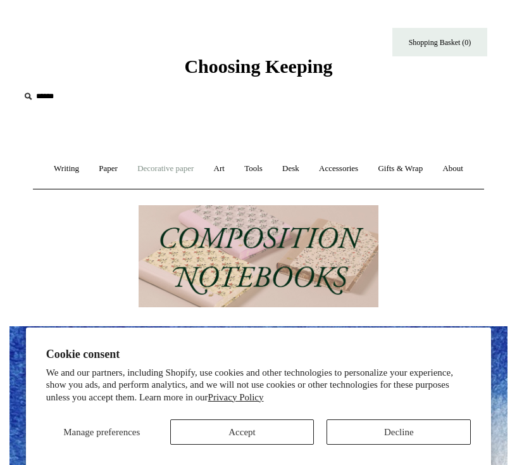
click at [168, 166] on link "Decorative paper +" at bounding box center [166, 169] width 74 height 34
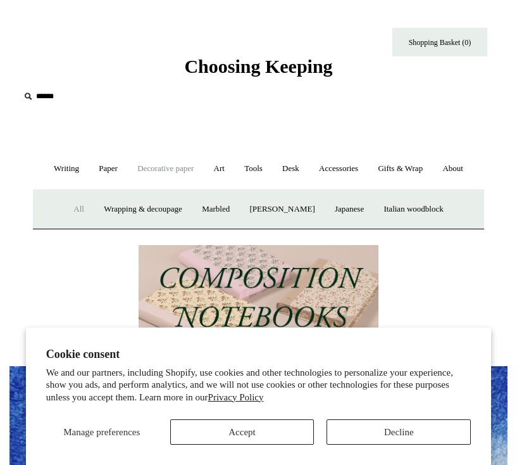
click at [72, 206] on link "All" at bounding box center [79, 209] width 28 height 34
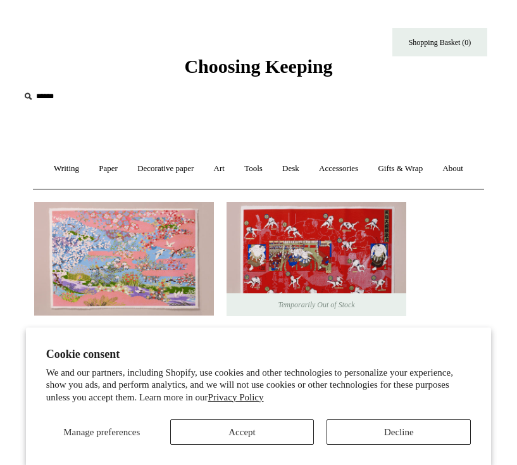
click at [440, 436] on button "Decline" at bounding box center [399, 431] width 144 height 25
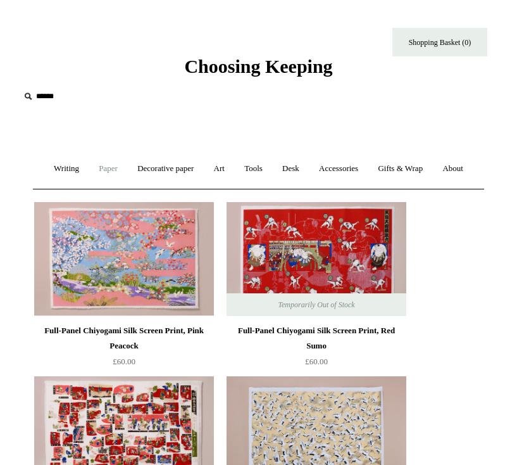
click at [92, 168] on link "Paper +" at bounding box center [108, 169] width 37 height 34
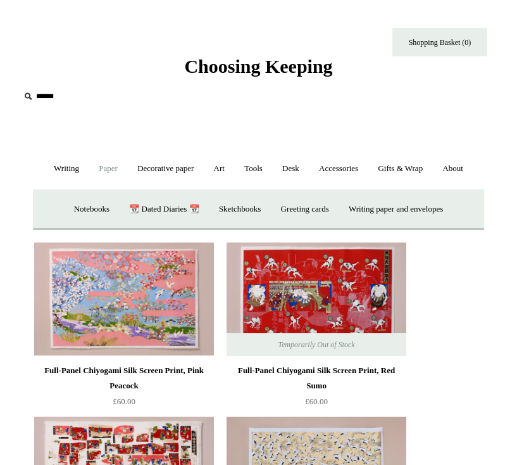
click at [104, 173] on link "Paper -" at bounding box center [108, 169] width 37 height 34
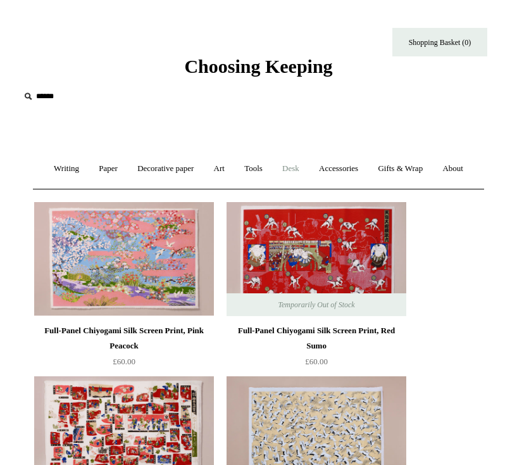
click at [288, 171] on link "Desk +" at bounding box center [290, 169] width 35 height 34
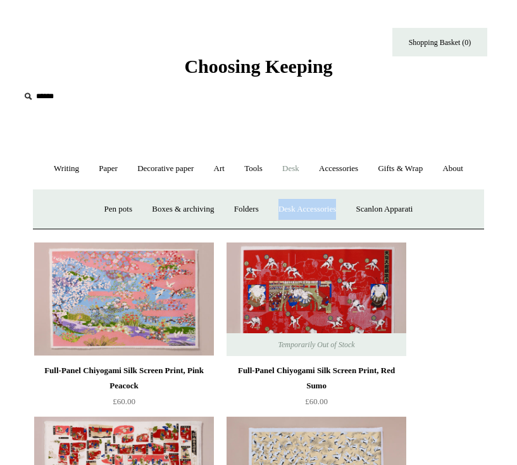
click at [298, 171] on link "Desk -" at bounding box center [290, 169] width 35 height 34
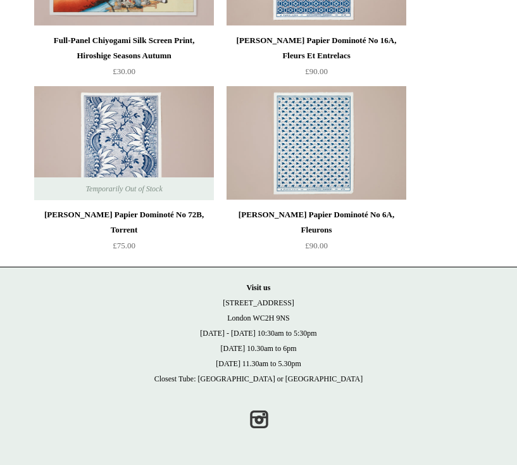
scroll to position [3597, 0]
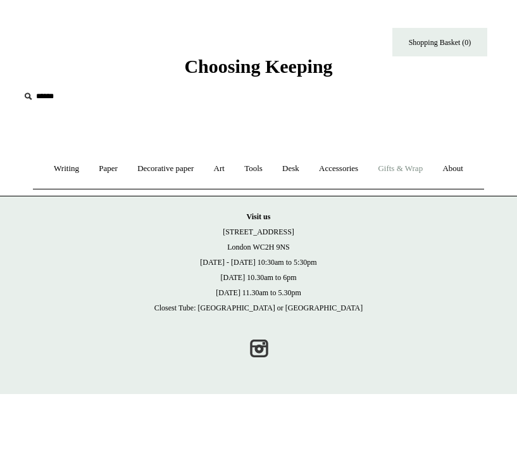
click at [422, 169] on link "Gifts & Wrap +" at bounding box center [400, 169] width 63 height 34
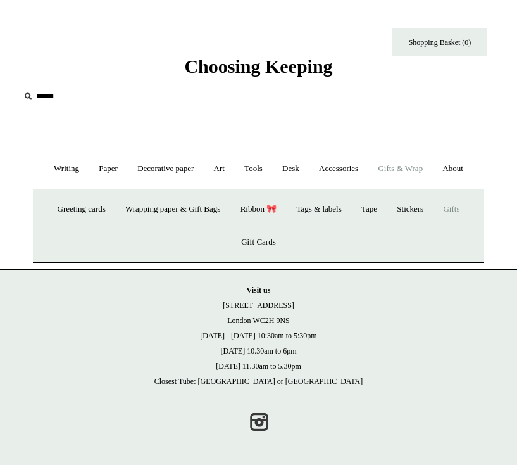
click at [462, 209] on link "Gifts +" at bounding box center [451, 209] width 34 height 34
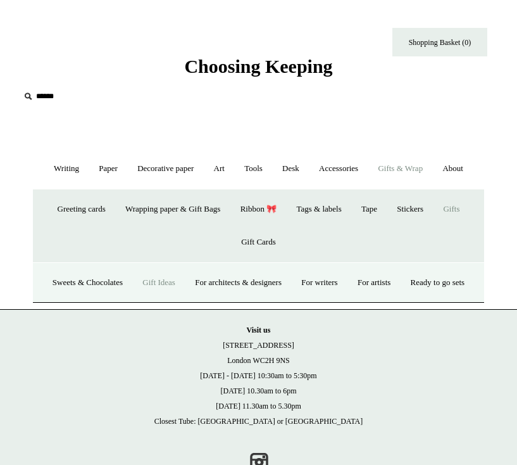
click at [182, 283] on link "Gift Ideas" at bounding box center [159, 283] width 51 height 34
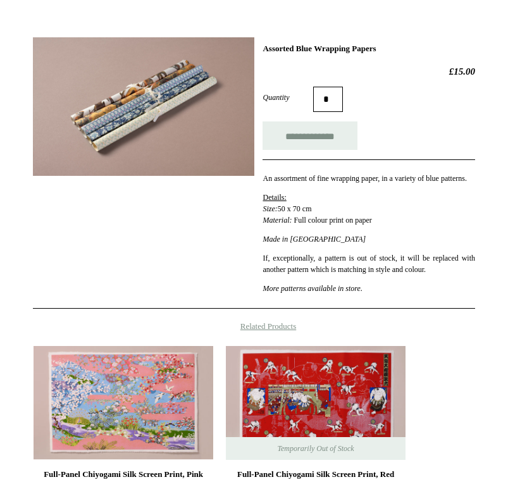
scroll to position [225, 0]
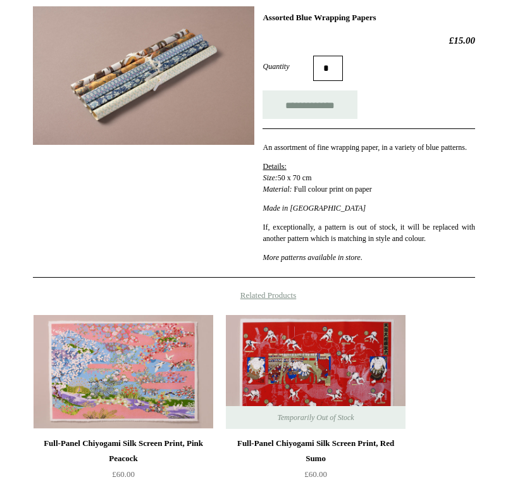
click at [154, 125] on img at bounding box center [144, 75] width 222 height 139
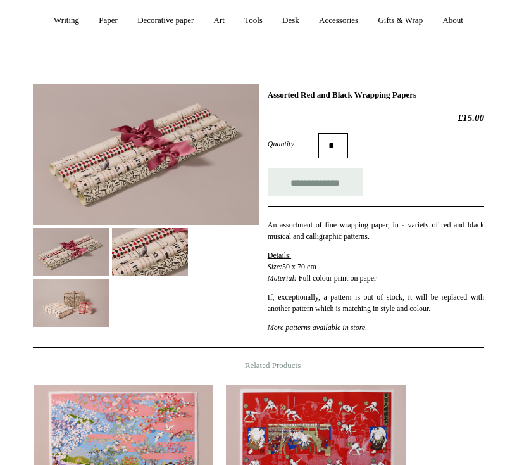
scroll to position [284, 0]
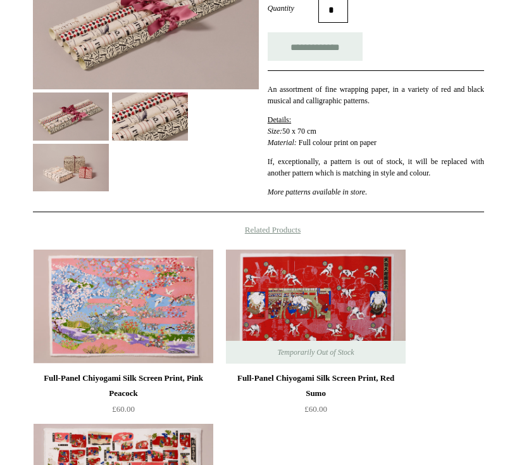
click at [77, 181] on img at bounding box center [71, 167] width 76 height 47
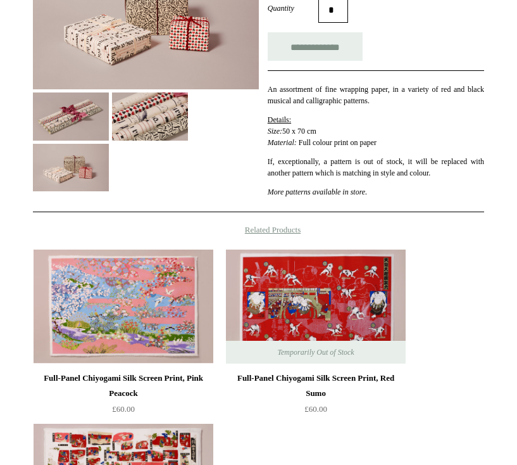
click at [94, 47] on img at bounding box center [146, 19] width 226 height 142
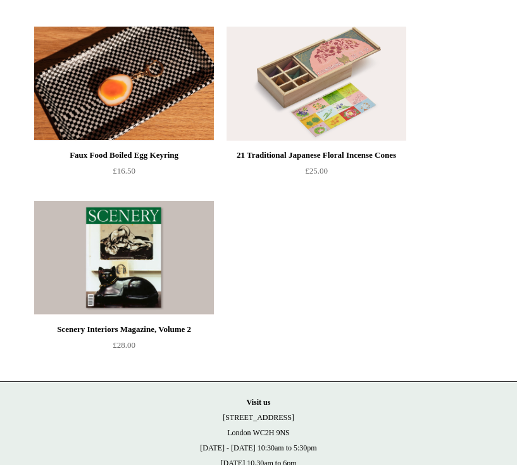
scroll to position [1400, 0]
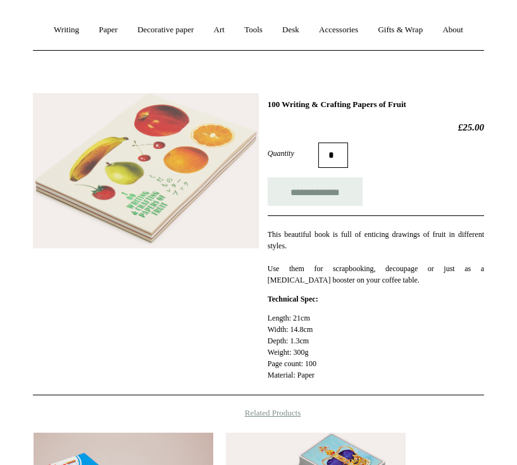
scroll to position [166, 0]
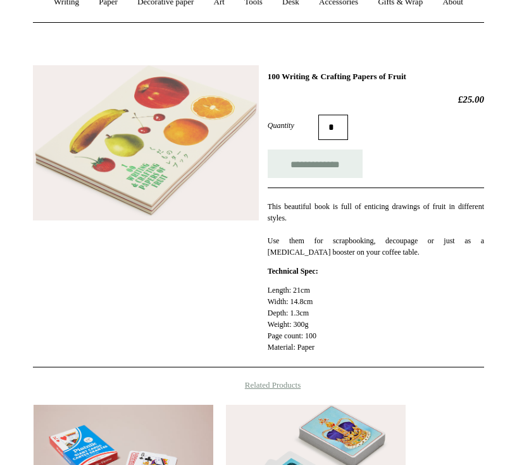
click at [163, 172] on img at bounding box center [146, 143] width 226 height 156
